Goal: Transaction & Acquisition: Purchase product/service

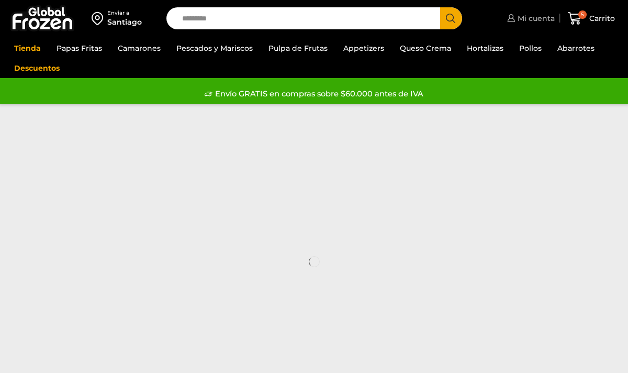
click at [537, 15] on span "Mi cuenta" at bounding box center [535, 18] width 40 height 10
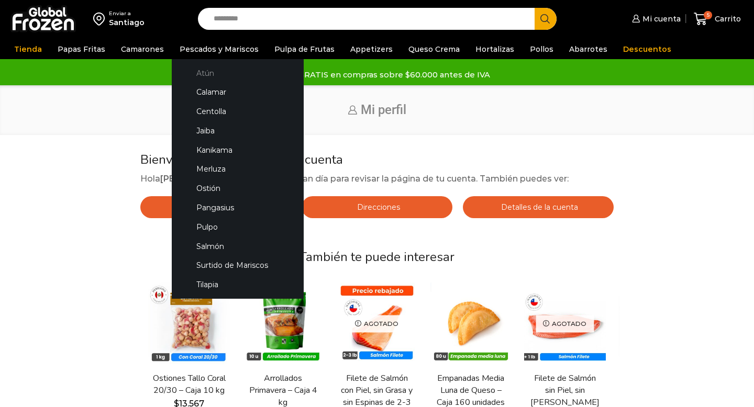
click at [204, 73] on link "Atún" at bounding box center [237, 72] width 111 height 19
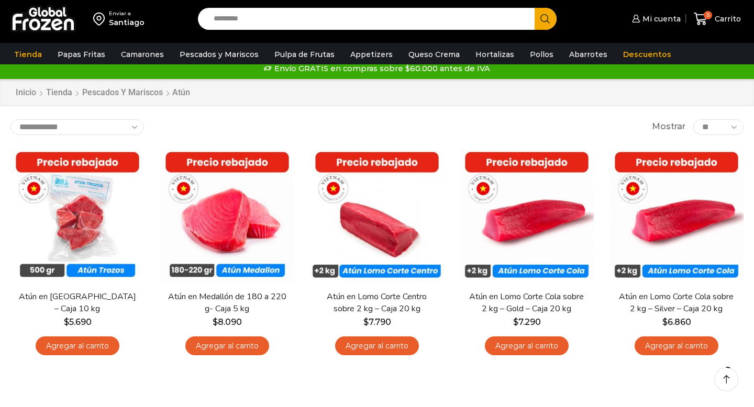
scroll to position [14, 0]
